Goal: Transaction & Acquisition: Purchase product/service

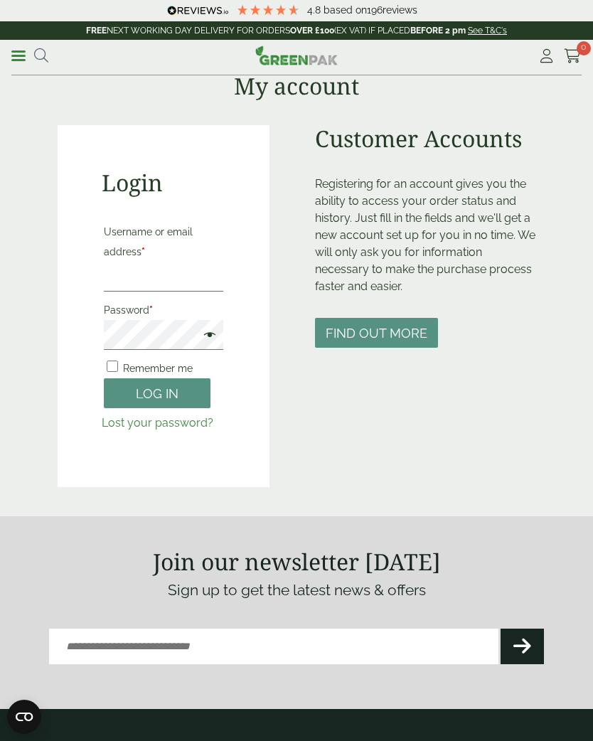
type input "**********"
click at [157, 392] on button "Log in" at bounding box center [157, 393] width 107 height 31
click at [175, 400] on button "Log in" at bounding box center [157, 393] width 107 height 31
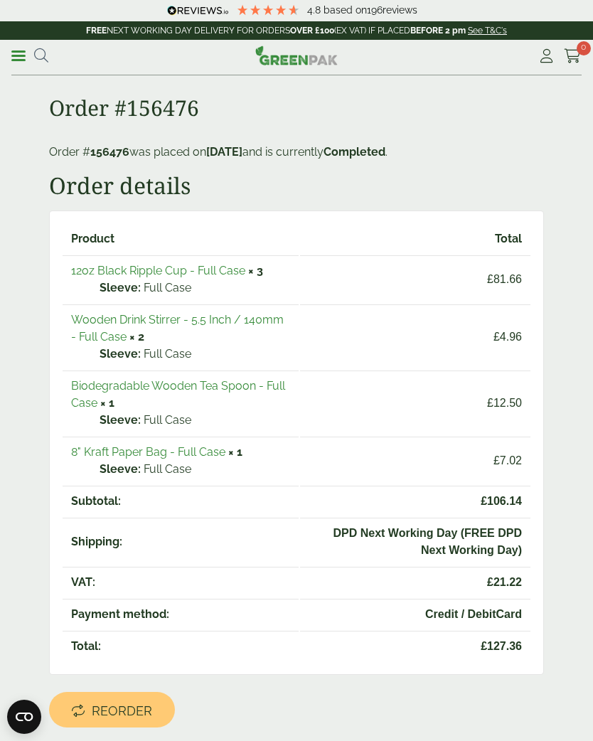
click at [219, 275] on link "12oz Black Ripple Cup - Full Case" at bounding box center [158, 271] width 174 height 14
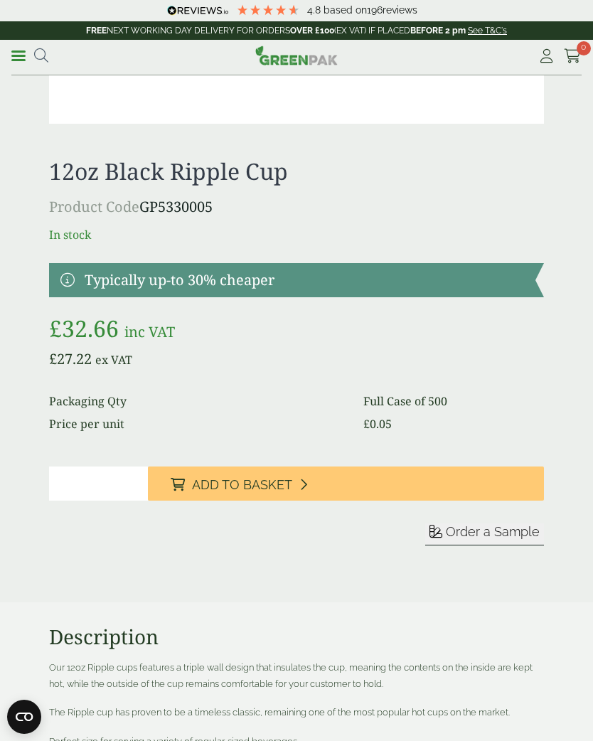
scroll to position [984, 0]
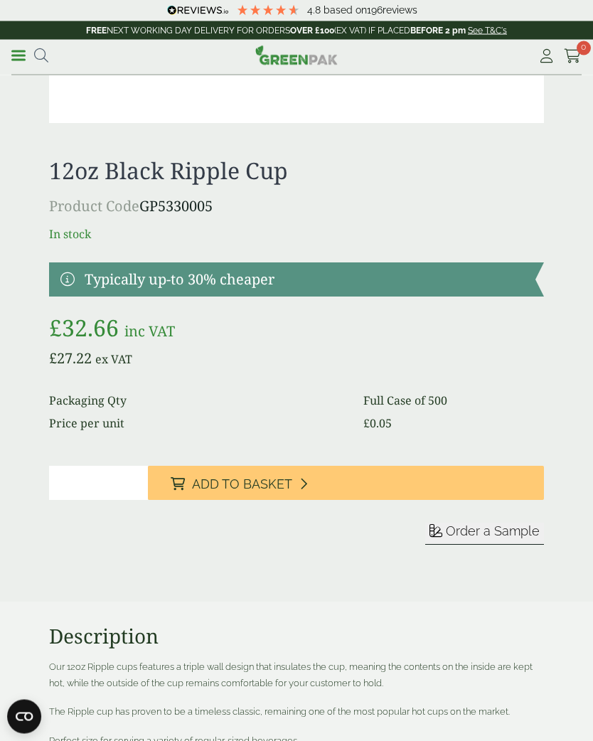
click at [90, 487] on input "*" at bounding box center [98, 483] width 99 height 34
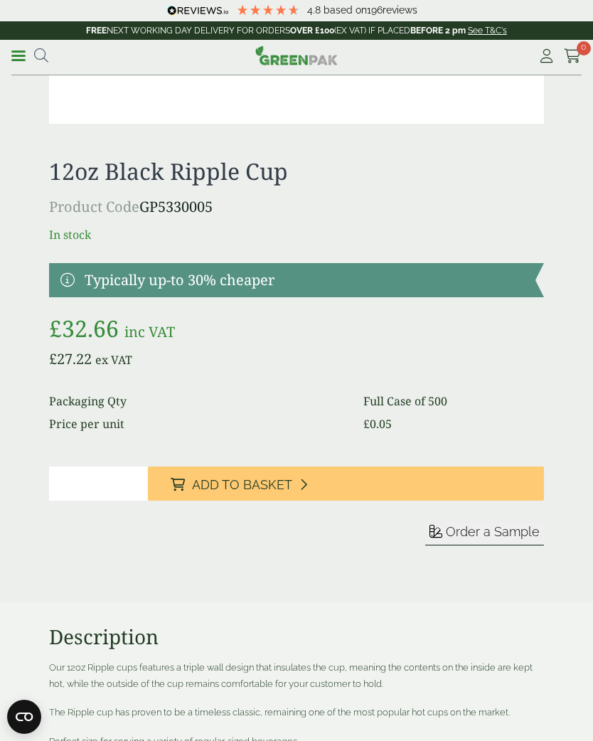
type input "*"
click at [274, 483] on span "Add to Basket" at bounding box center [242, 485] width 100 height 16
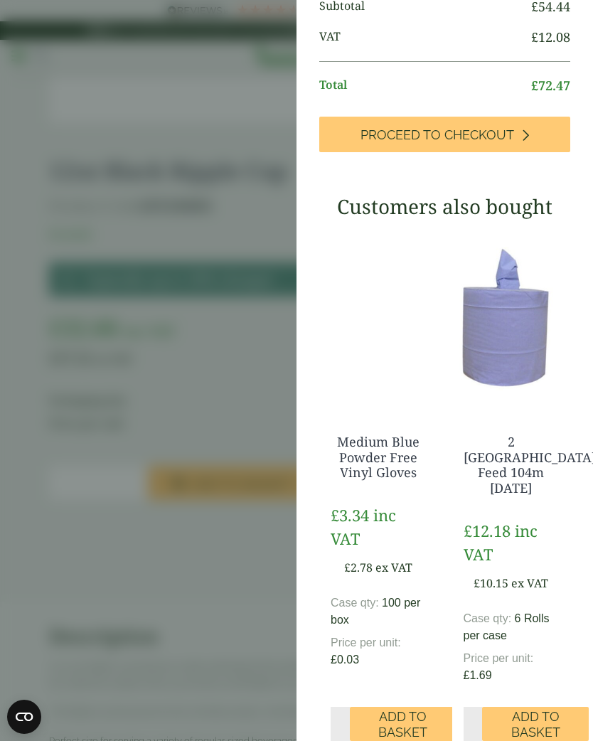
scroll to position [232, 0]
click at [197, 522] on aside "12oz Black Ripple Cup - Full Case (GP5330005) - Added to basket My Basket 12oz …" at bounding box center [296, 370] width 593 height 741
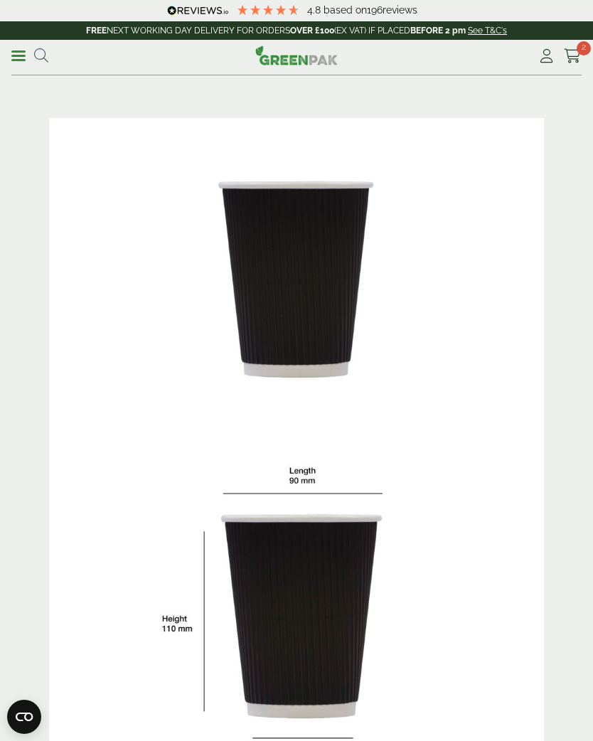
scroll to position [179, 0]
click at [18, 55] on span at bounding box center [18, 56] width 14 height 2
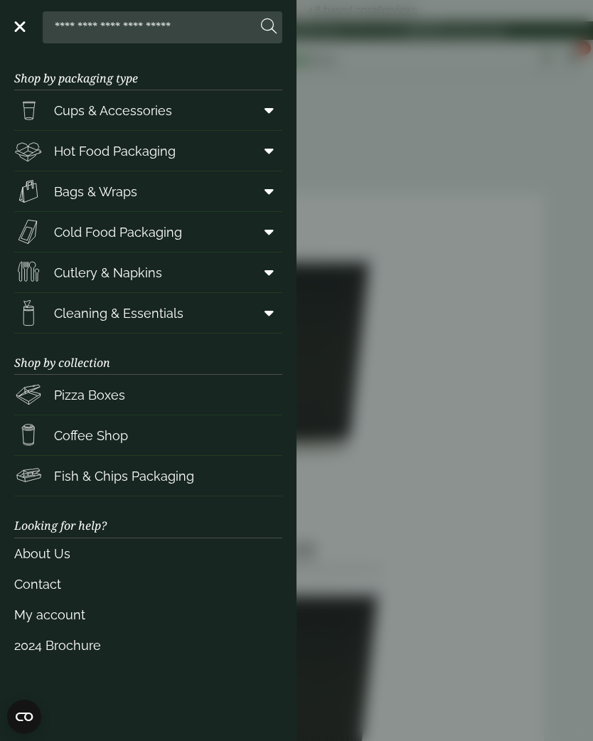
click at [270, 116] on icon at bounding box center [268, 110] width 9 height 14
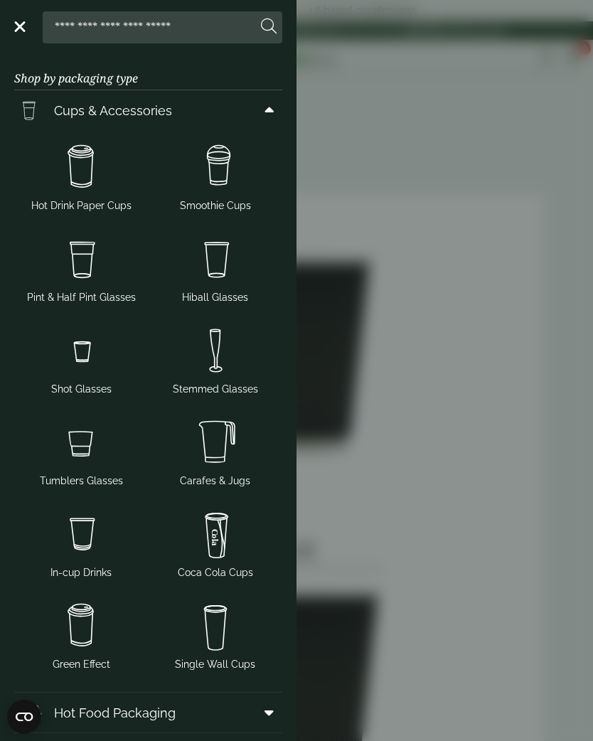
click at [77, 181] on img at bounding box center [81, 167] width 123 height 57
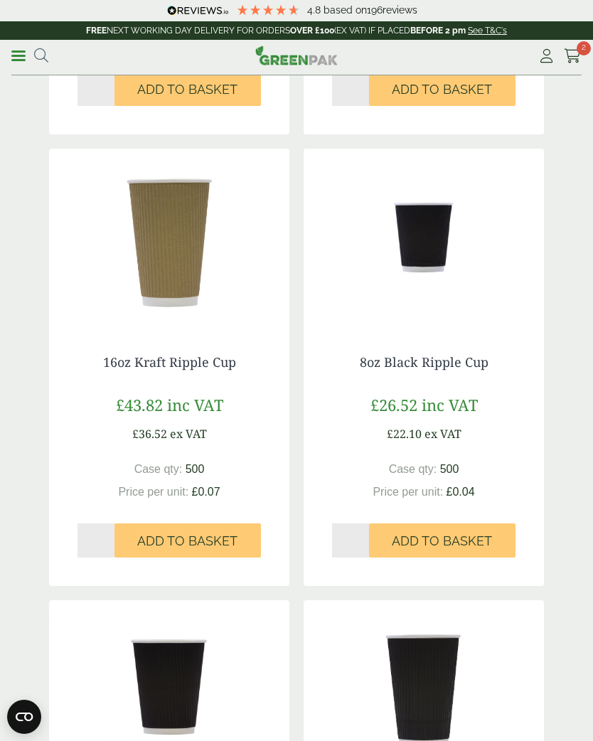
click at [350, 531] on input "*" at bounding box center [350, 540] width 37 height 34
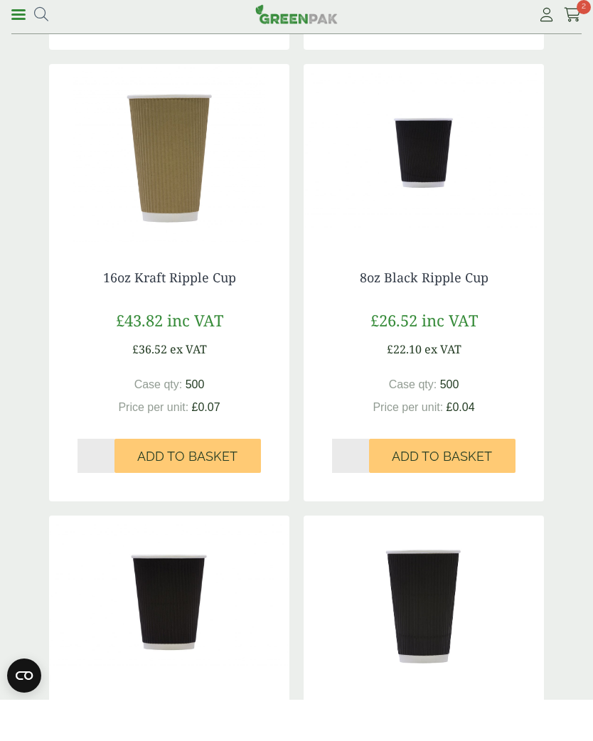
type input "*"
click at [476, 490] on span "Add to Basket" at bounding box center [442, 498] width 100 height 16
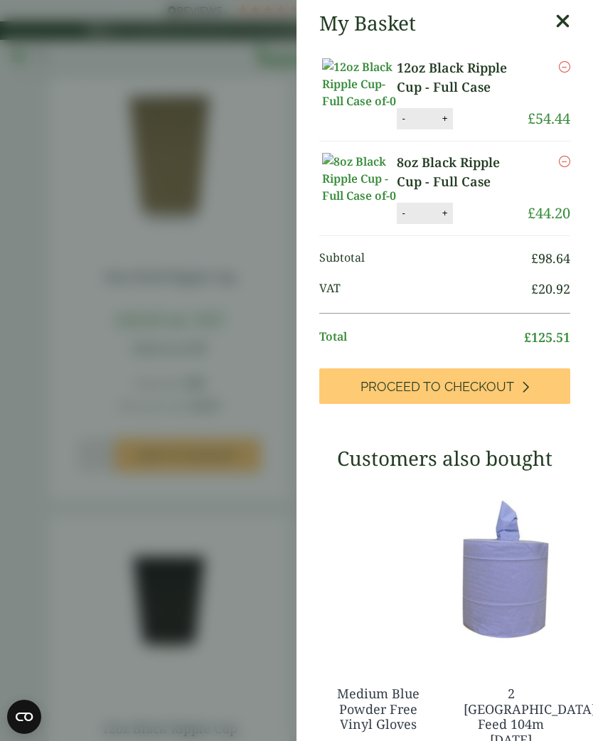
click at [204, 413] on aside "My Basket 12oz Black Ripple Cup - Full Case 12oz Black Ripple Cup - Full Case q…" at bounding box center [296, 370] width 593 height 741
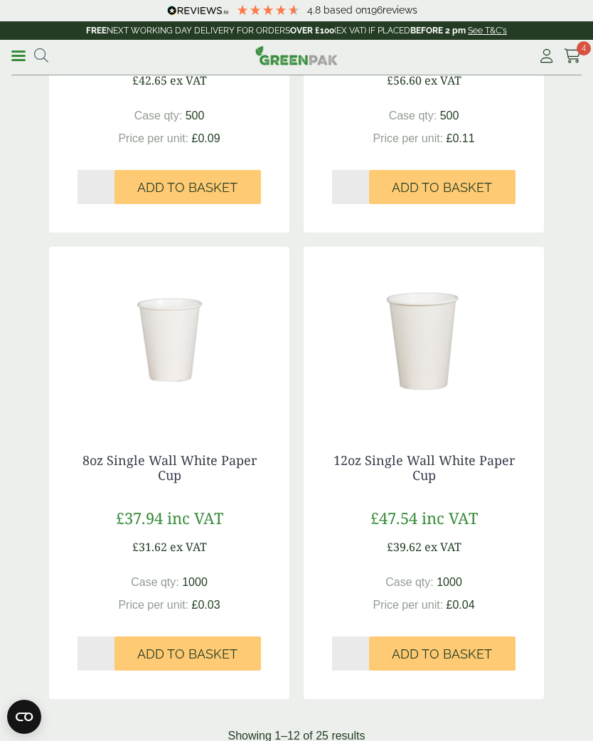
scroll to position [2472, 0]
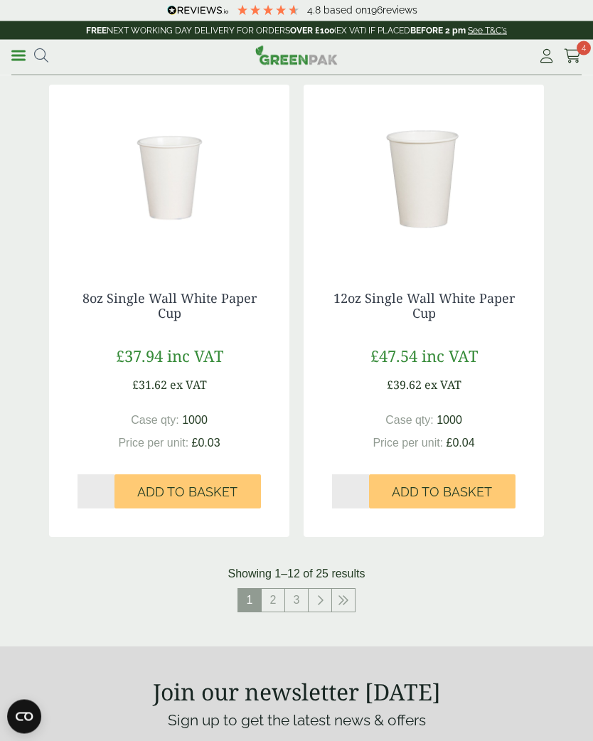
click at [279, 600] on link "2" at bounding box center [273, 600] width 23 height 23
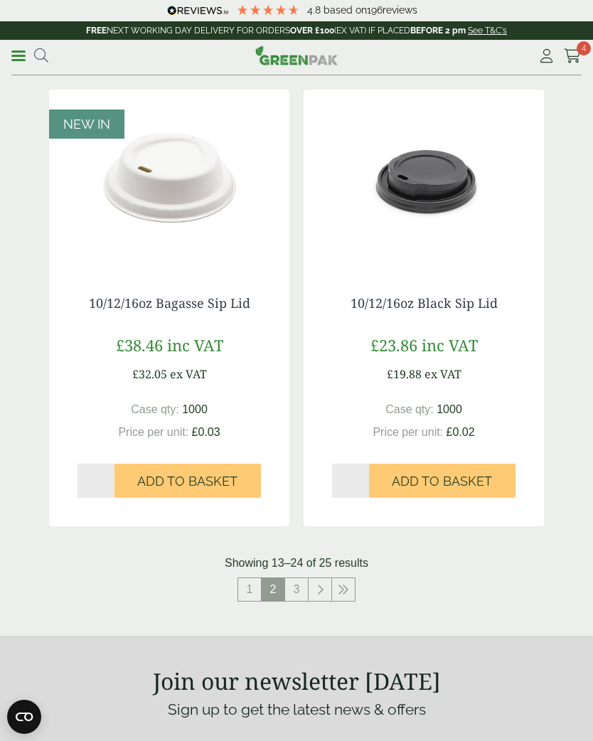
scroll to position [2461, 0]
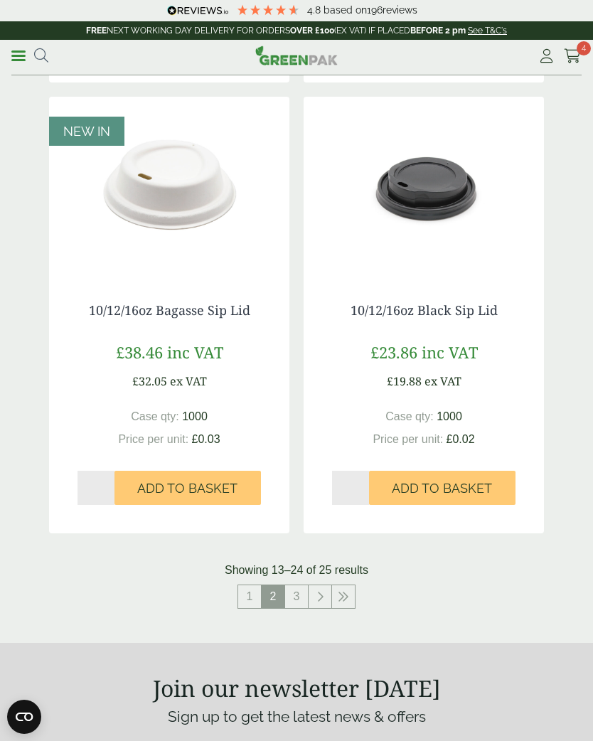
click at [302, 594] on link "3" at bounding box center [296, 596] width 23 height 23
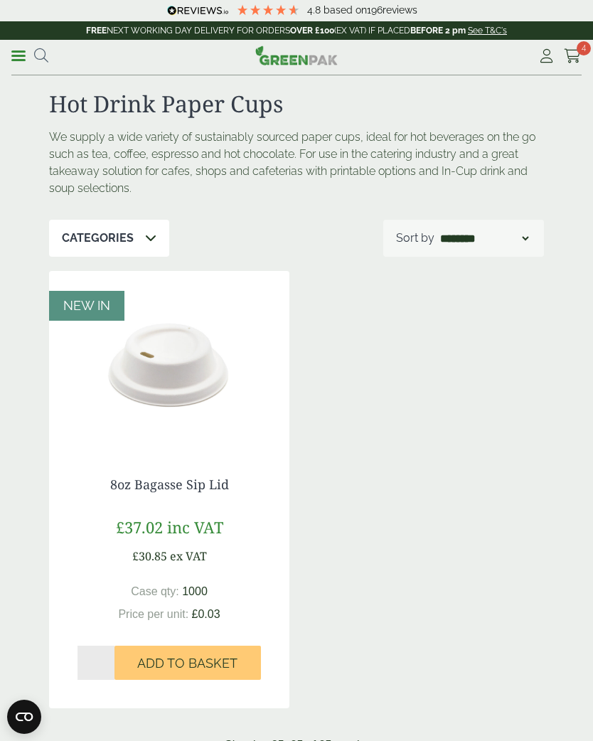
click at [23, 55] on span at bounding box center [18, 56] width 14 height 2
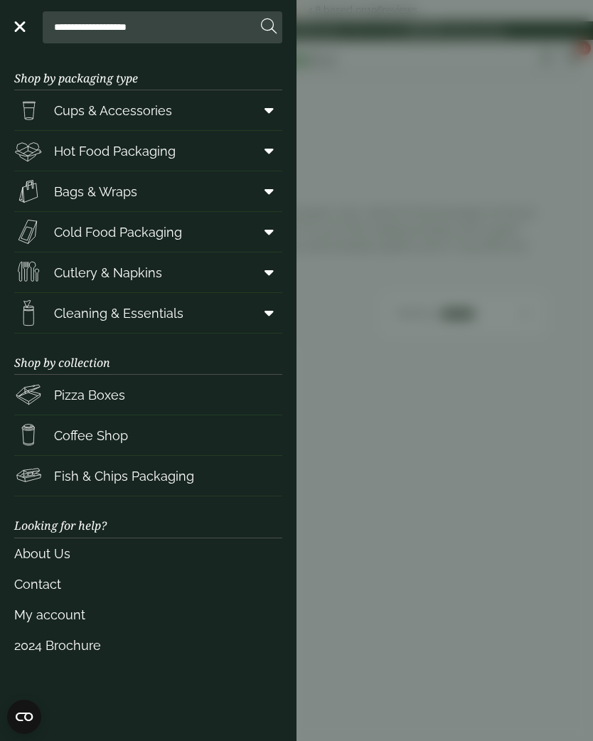
click at [439, 271] on aside "**********" at bounding box center [296, 370] width 593 height 741
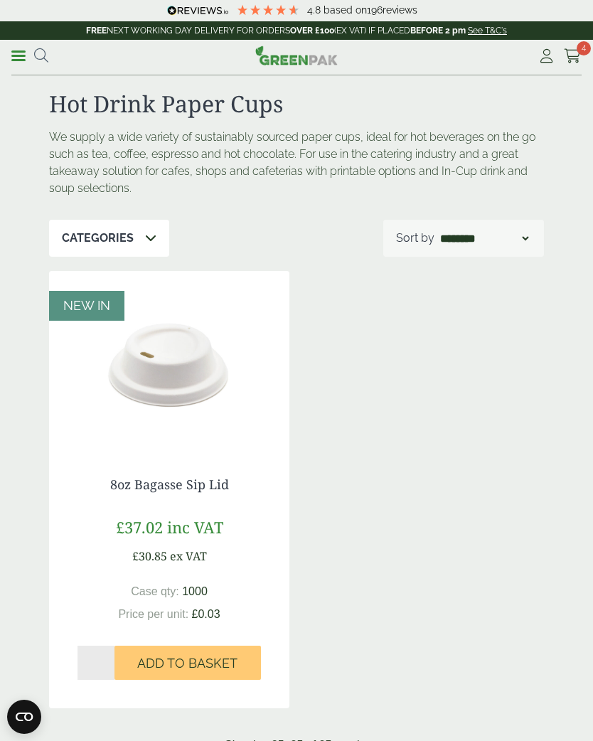
click at [540, 58] on icon at bounding box center [546, 56] width 18 height 14
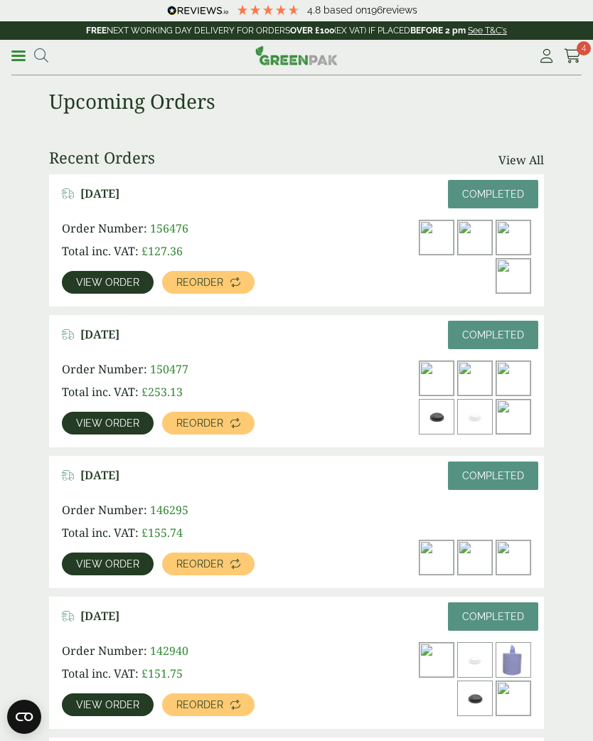
scroll to position [65, 0]
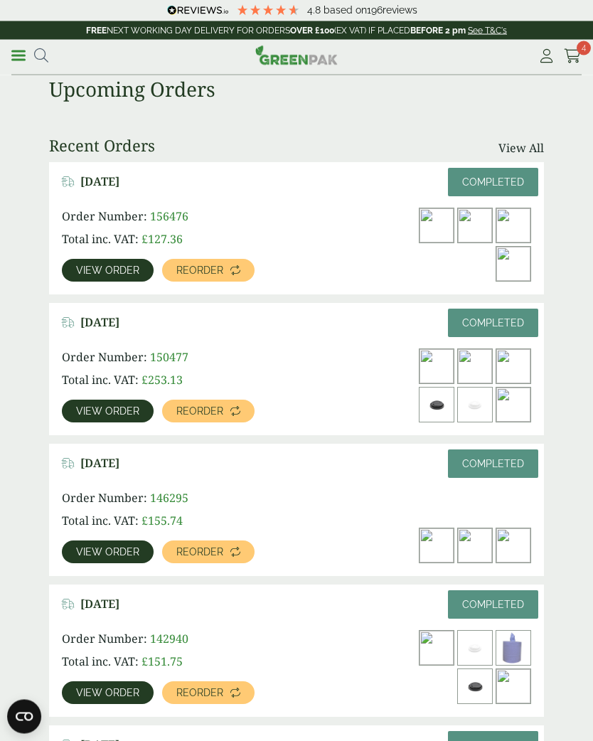
click at [477, 543] on img at bounding box center [475, 546] width 34 height 34
click at [463, 552] on img at bounding box center [475, 546] width 34 height 34
click at [115, 549] on span "View order" at bounding box center [107, 552] width 63 height 10
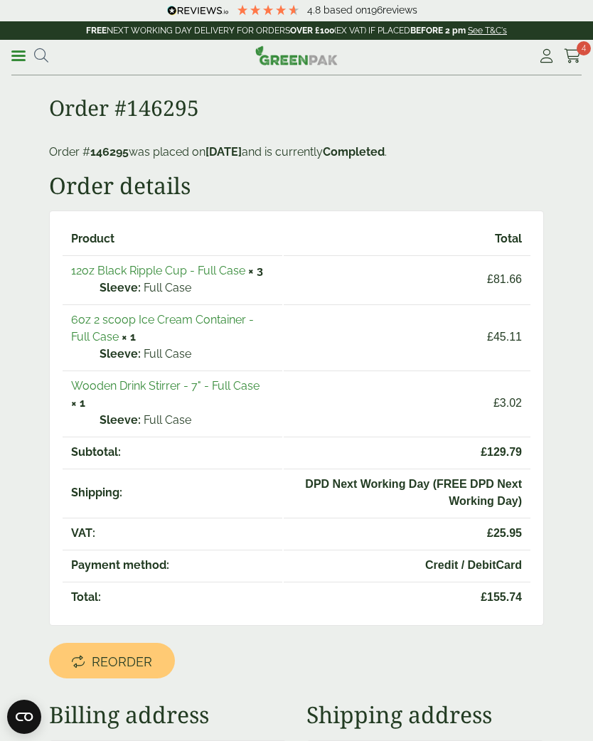
click at [218, 324] on link "6oz 2 scoop Ice Cream Container - Full Case" at bounding box center [162, 328] width 183 height 31
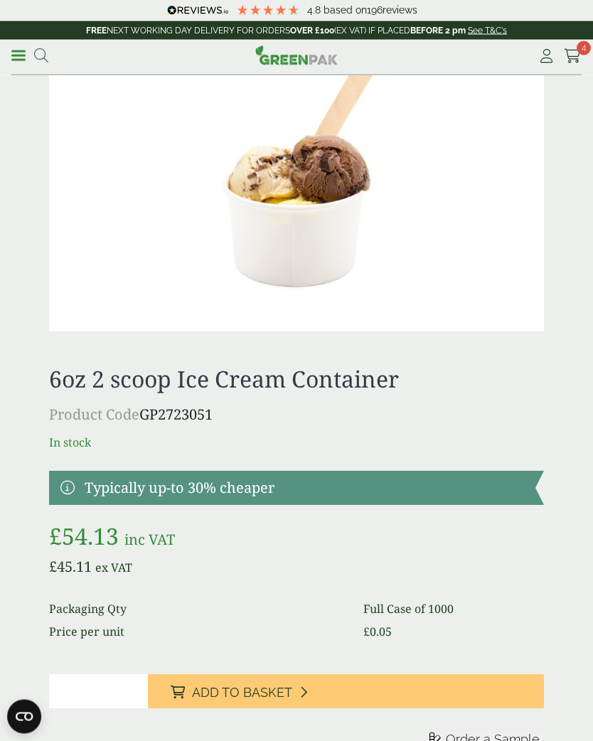
scroll to position [1566, 0]
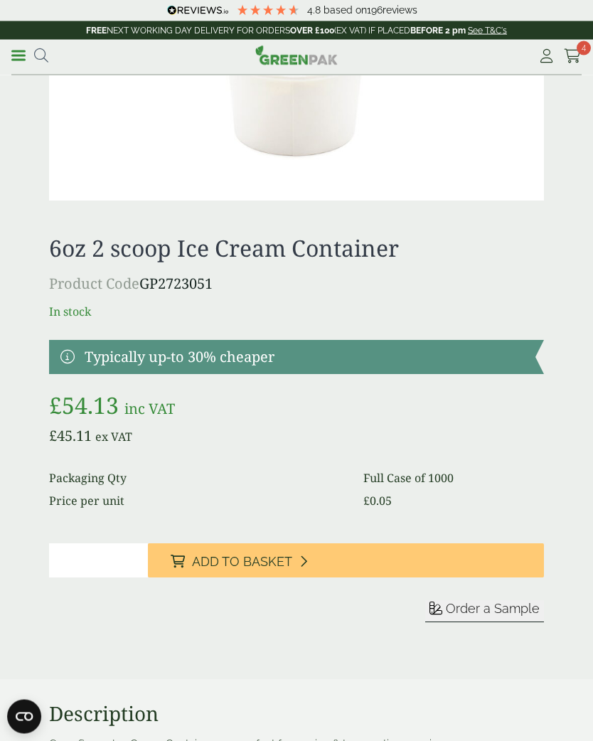
click at [70, 363] on link at bounding box center [296, 357] width 495 height 34
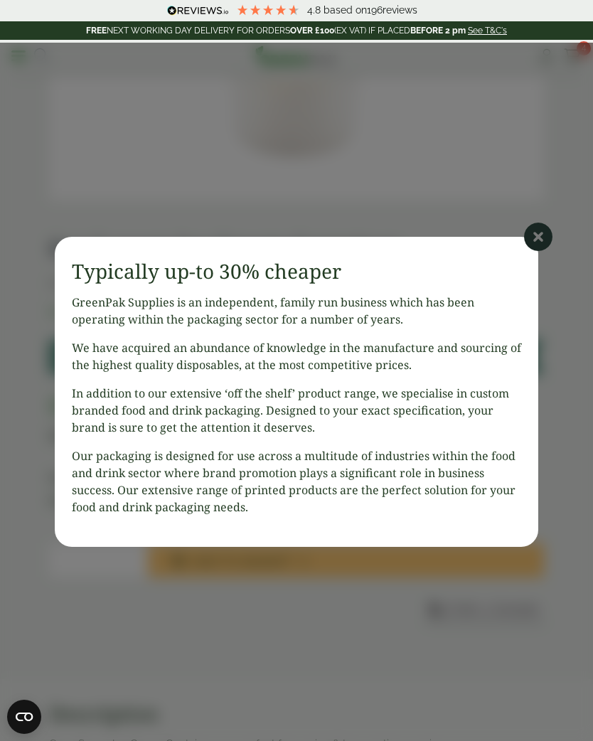
click at [538, 249] on icon at bounding box center [538, 236] width 28 height 28
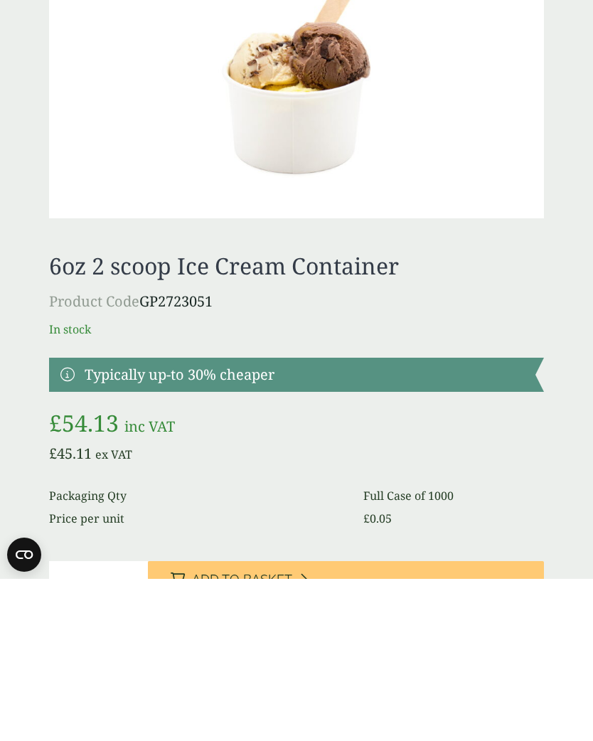
scroll to position [1692, 0]
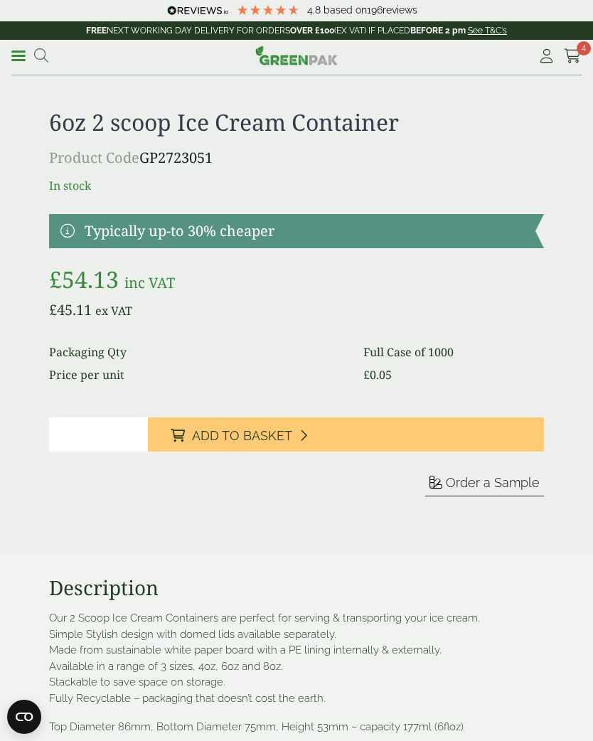
click at [505, 441] on button "Add to Basket" at bounding box center [346, 434] width 396 height 34
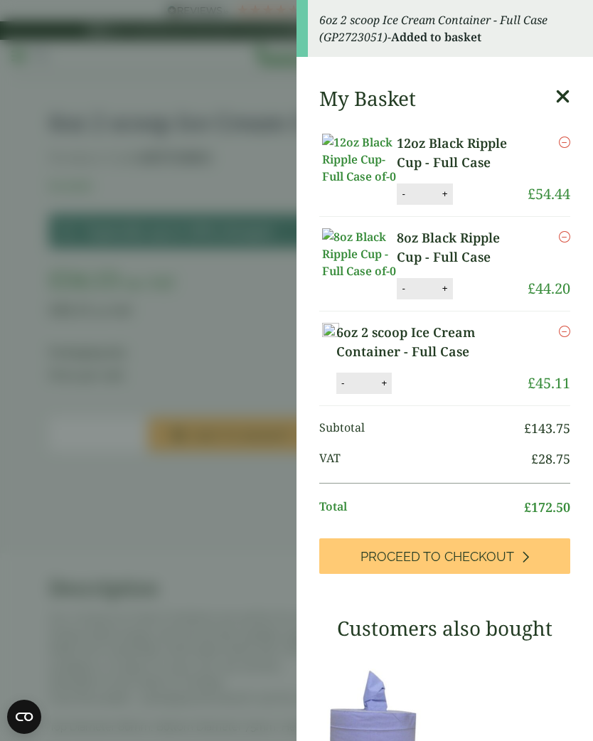
click at [207, 595] on aside "6oz 2 scoop Ice Cream Container - Full Case (GP2723051) - Added to basket My Ba…" at bounding box center [296, 370] width 593 height 741
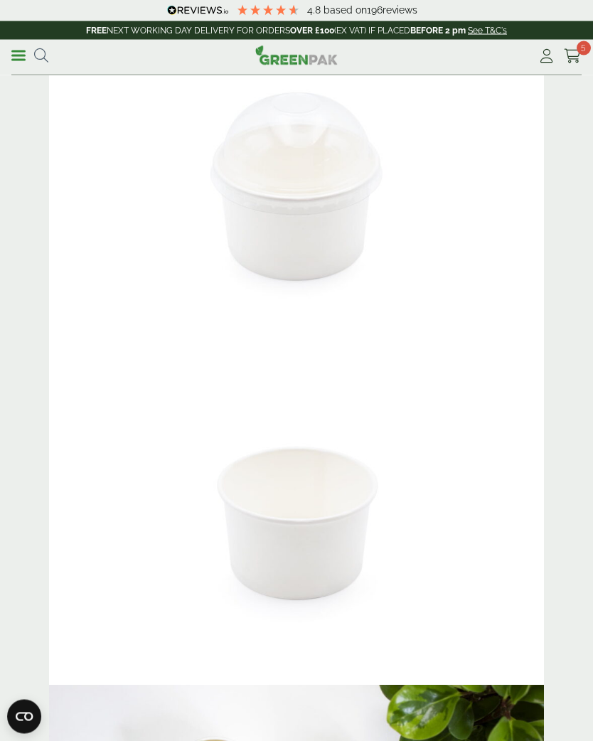
scroll to position [423, 0]
click at [575, 55] on icon at bounding box center [573, 56] width 18 height 14
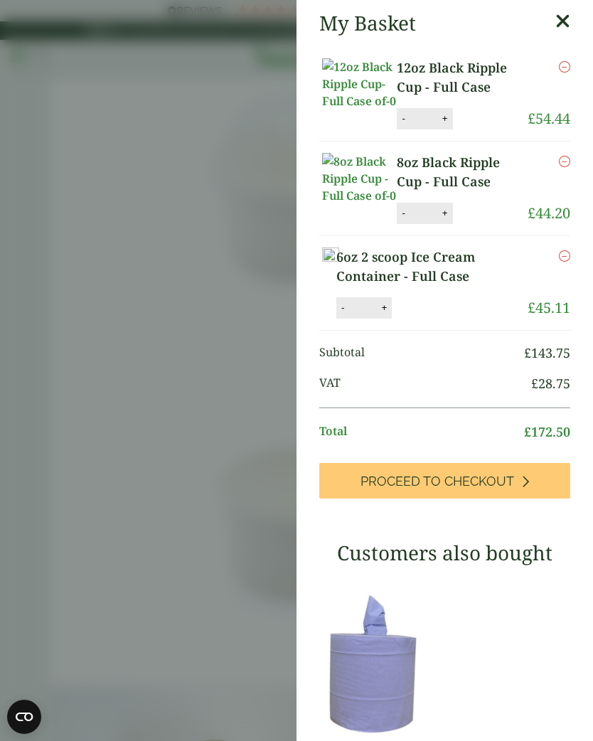
click at [487, 487] on span "Proceed to Checkout" at bounding box center [437, 481] width 154 height 16
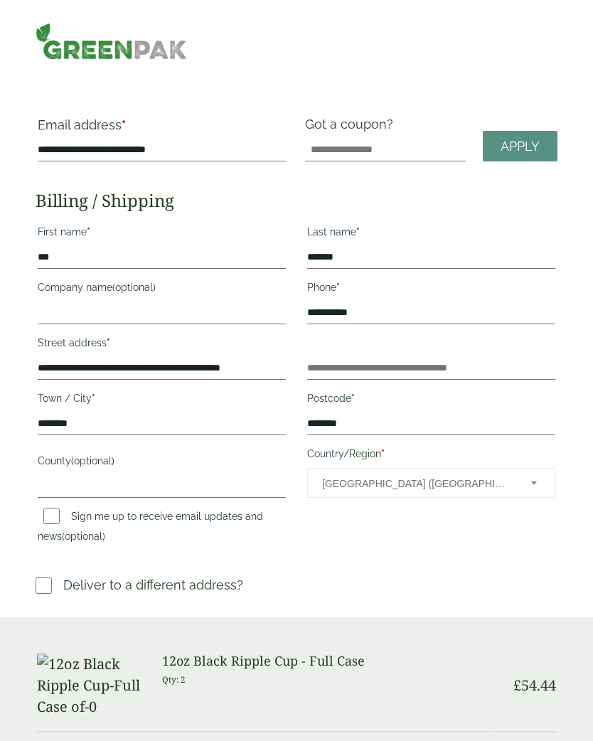
click at [202, 584] on p "Deliver to a different address?" at bounding box center [153, 584] width 180 height 19
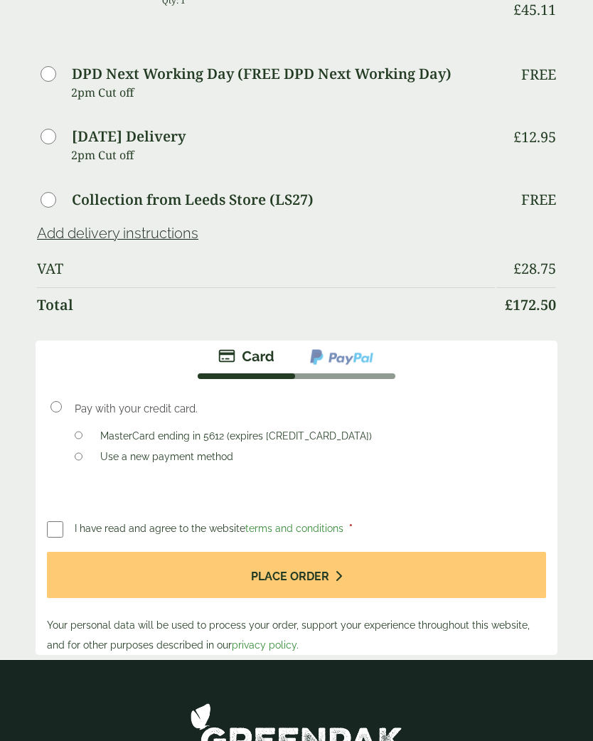
scroll to position [1144, 0]
click at [331, 595] on button "Place order" at bounding box center [296, 575] width 499 height 46
